Goal: Task Accomplishment & Management: Complete application form

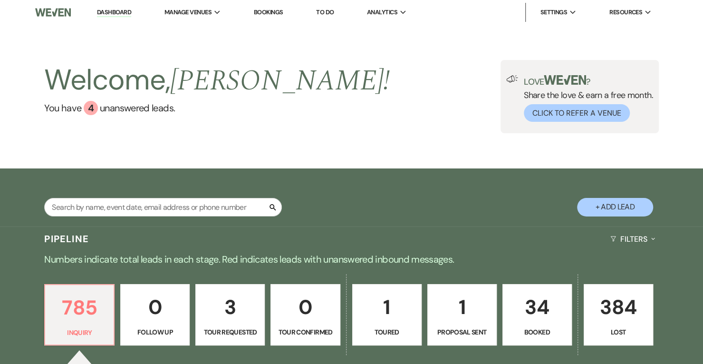
click at [630, 206] on button "+ Add Lead" at bounding box center [615, 207] width 76 height 19
select select "562"
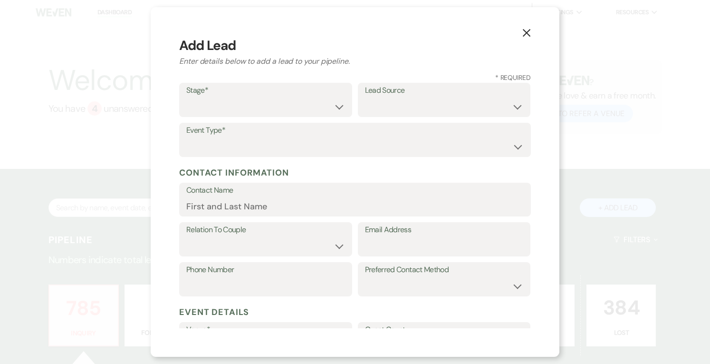
click at [254, 94] on label "Stage*" at bounding box center [265, 91] width 159 height 14
click at [232, 106] on select "Inquiry Follow Up Tour Requested Tour Confirmed Toured Proposal Sent Booked Lost" at bounding box center [265, 106] width 159 height 19
select select "1"
click at [186, 97] on select "Inquiry Follow Up Tour Requested Tour Confirmed Toured Proposal Sent Booked Lost" at bounding box center [265, 106] width 159 height 19
click at [380, 113] on select "Weven Venue Website Instagram Facebook Pinterest Google The Knot Wedding Wire H…" at bounding box center [444, 106] width 159 height 19
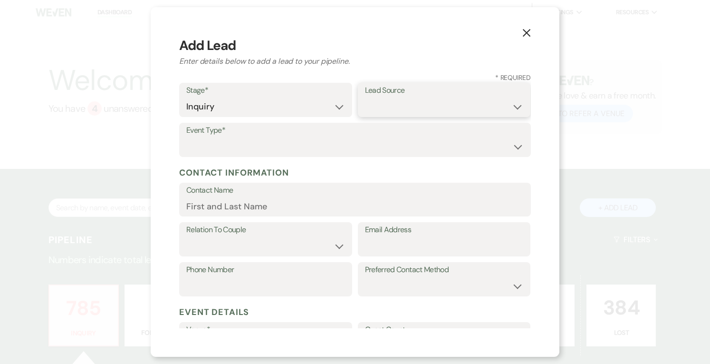
select select "5"
click at [365, 97] on select "Weven Venue Website Instagram Facebook Pinterest Google The Knot Wedding Wire H…" at bounding box center [444, 106] width 159 height 19
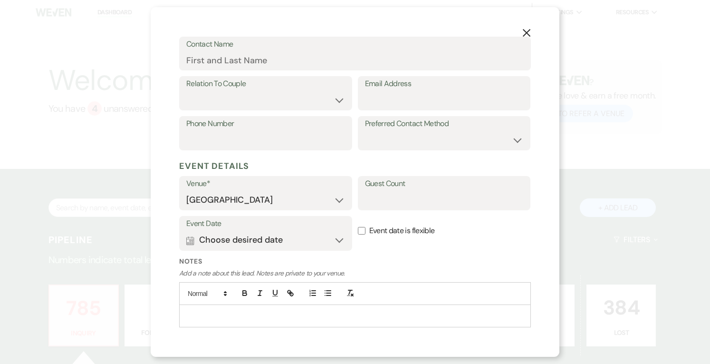
scroll to position [146, 0]
click at [405, 98] on input "Email Address" at bounding box center [444, 99] width 159 height 19
paste input "[EMAIL_ADDRESS][DOMAIN_NAME]>"
type input "[EMAIL_ADDRESS][DOMAIN_NAME]"
click at [282, 97] on select "Couple Planner Parent of Couple Family Member Friend Other" at bounding box center [265, 99] width 159 height 19
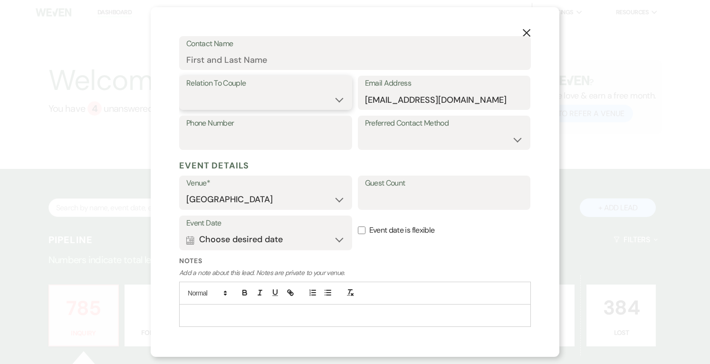
select select "1"
click at [186, 90] on select "Couple Planner Parent of Couple Family Member Friend Other" at bounding box center [265, 99] width 159 height 19
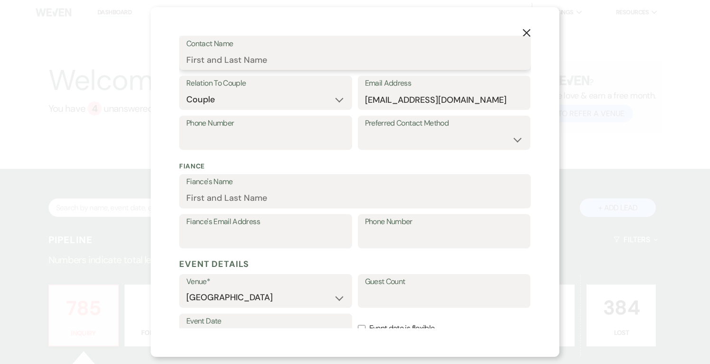
click at [253, 64] on input "Contact Name" at bounding box center [355, 59] width 338 height 19
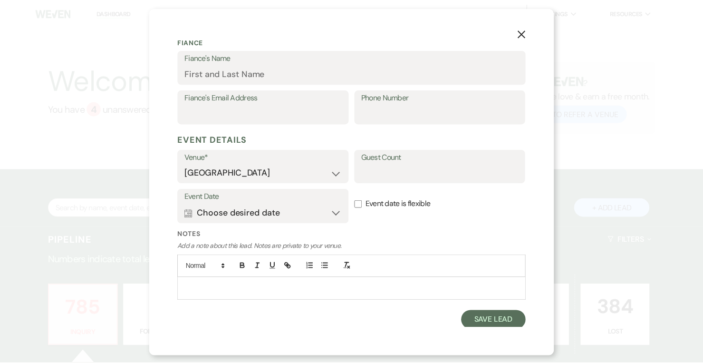
scroll to position [272, 0]
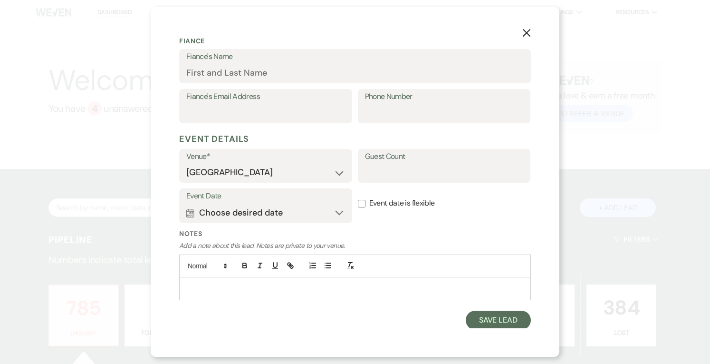
type input "Rhini [PERSON_NAME]"
click at [484, 321] on button "Save Lead" at bounding box center [498, 320] width 65 height 19
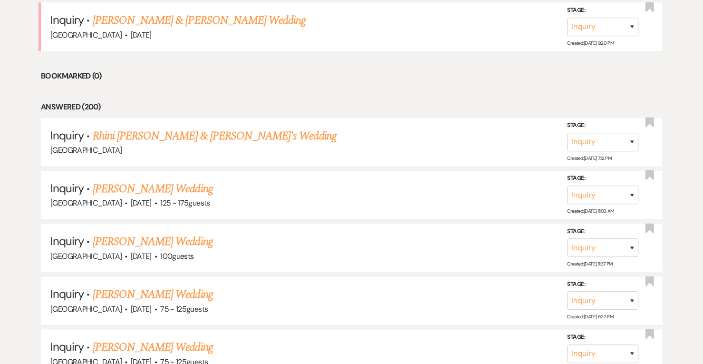
scroll to position [581, 0]
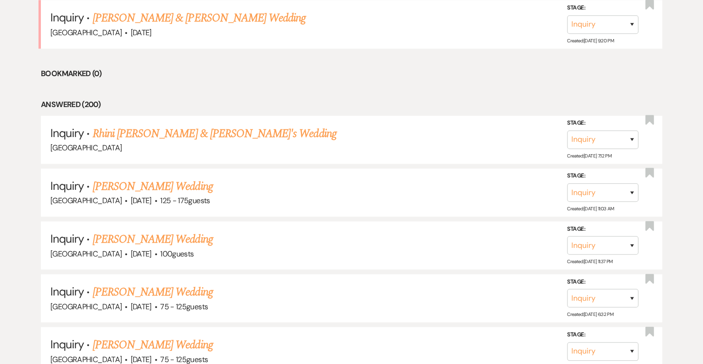
click at [197, 129] on link "Rhini [PERSON_NAME] & [PERSON_NAME]'s Wedding" at bounding box center [215, 133] width 244 height 17
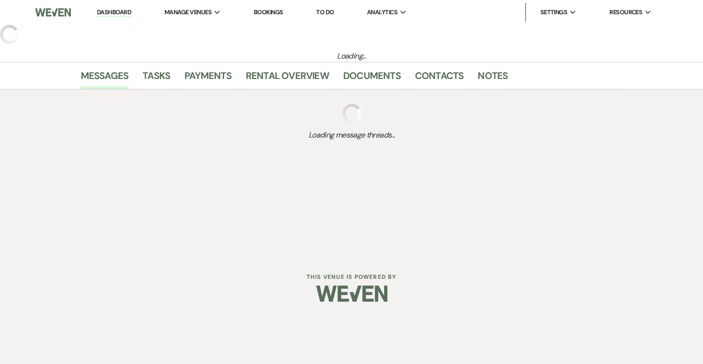
select select "5"
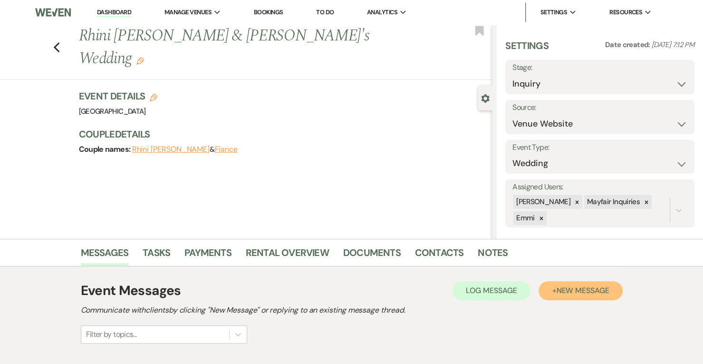
click at [600, 292] on span "New Message" at bounding box center [582, 290] width 53 height 10
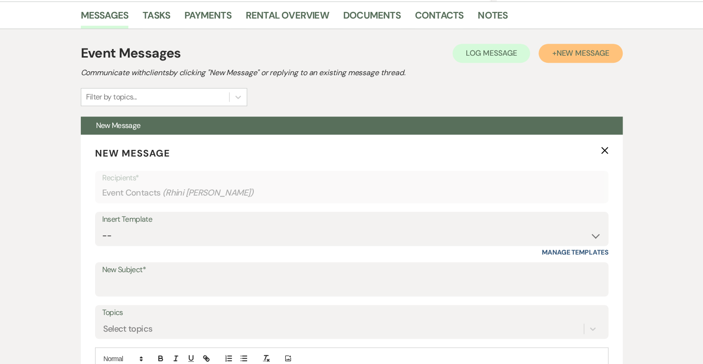
scroll to position [238, 0]
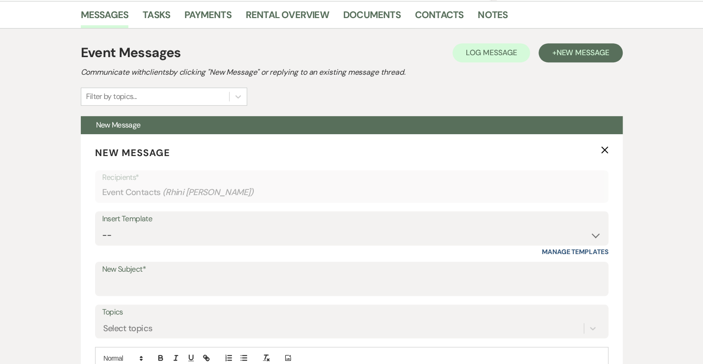
click at [209, 225] on div "Insert Template" at bounding box center [351, 219] width 499 height 14
click at [138, 238] on select "-- Weven Planning Portal Introduction (Booked Events) Contract follow up after …" at bounding box center [351, 235] width 499 height 19
select select "790"
click at [102, 226] on select "-- Weven Planning Portal Introduction (Booked Events) Contract follow up after …" at bounding box center [351, 235] width 499 height 19
type input "wedding info"
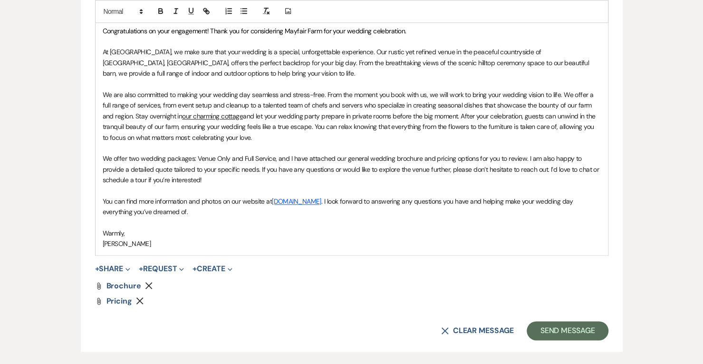
scroll to position [610, 0]
click at [549, 332] on button "Send Message" at bounding box center [567, 330] width 81 height 19
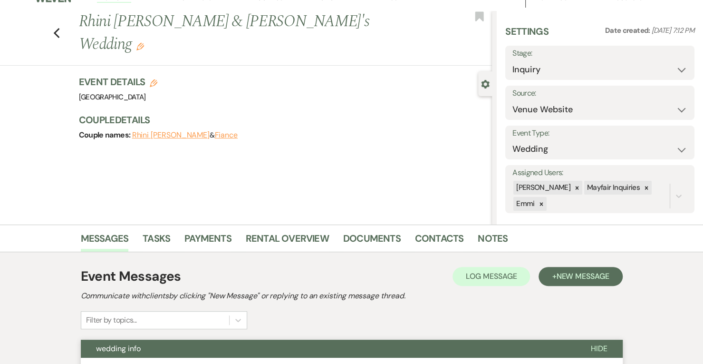
scroll to position [0, 0]
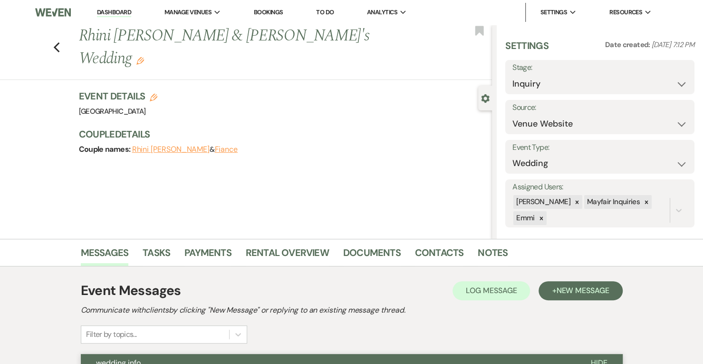
click at [117, 13] on link "Dashboard" at bounding box center [114, 12] width 34 height 9
